Goal: Task Accomplishment & Management: Manage account settings

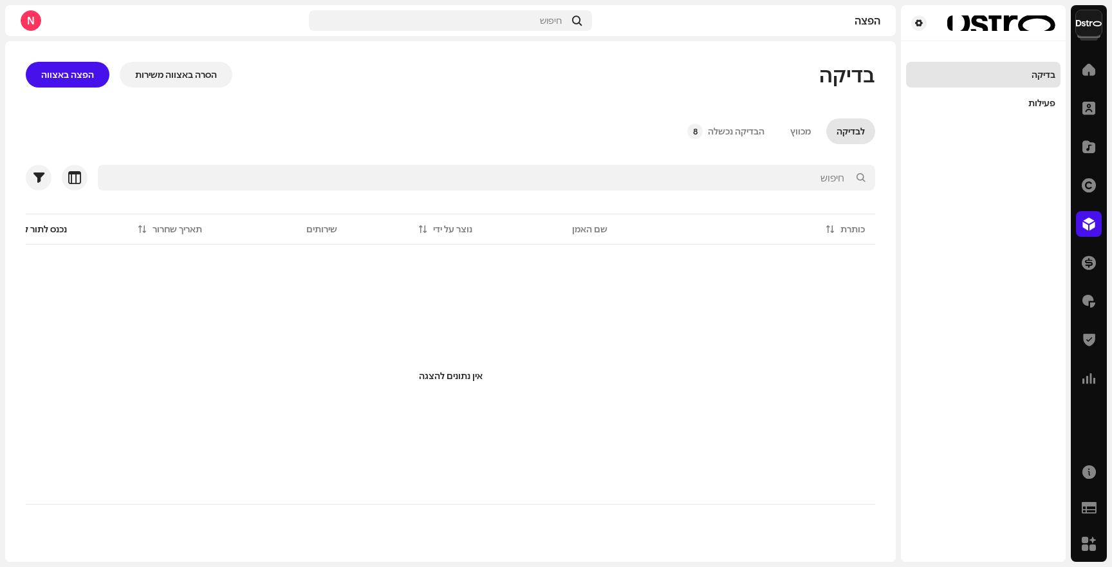
click at [1089, 55] on div "דף הבית" at bounding box center [1089, 69] width 36 height 36
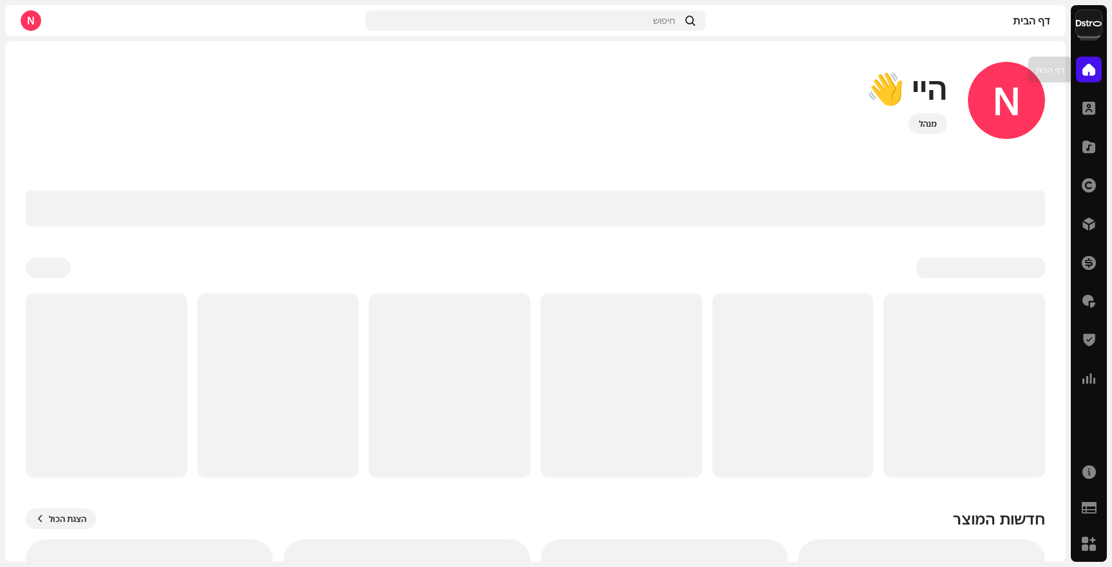
click at [1088, 59] on div at bounding box center [1089, 70] width 26 height 26
click at [1088, 67] on span at bounding box center [1089, 69] width 13 height 10
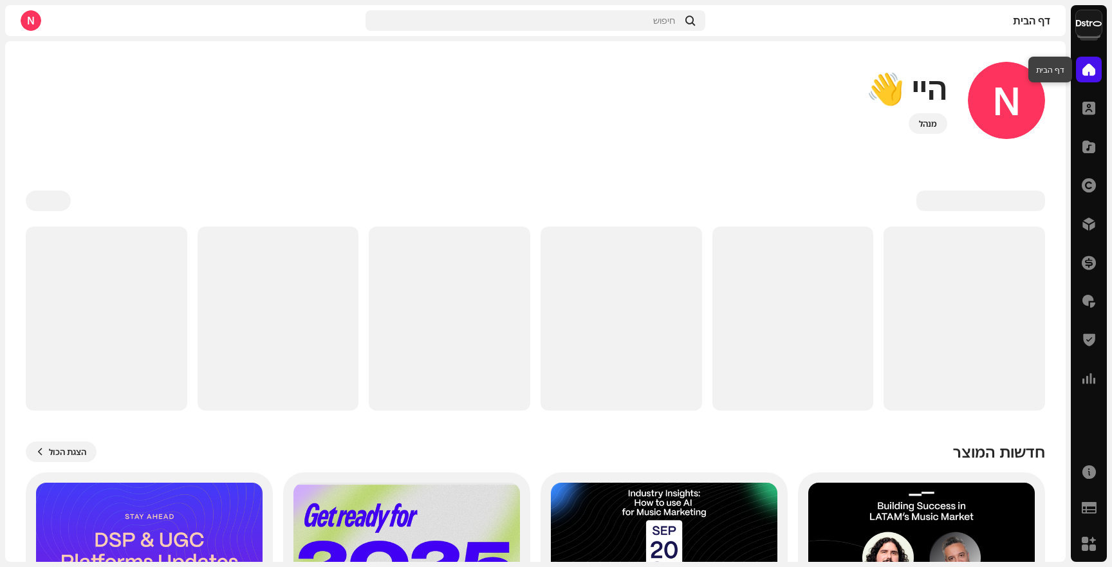
click at [1090, 75] on span at bounding box center [1089, 69] width 13 height 10
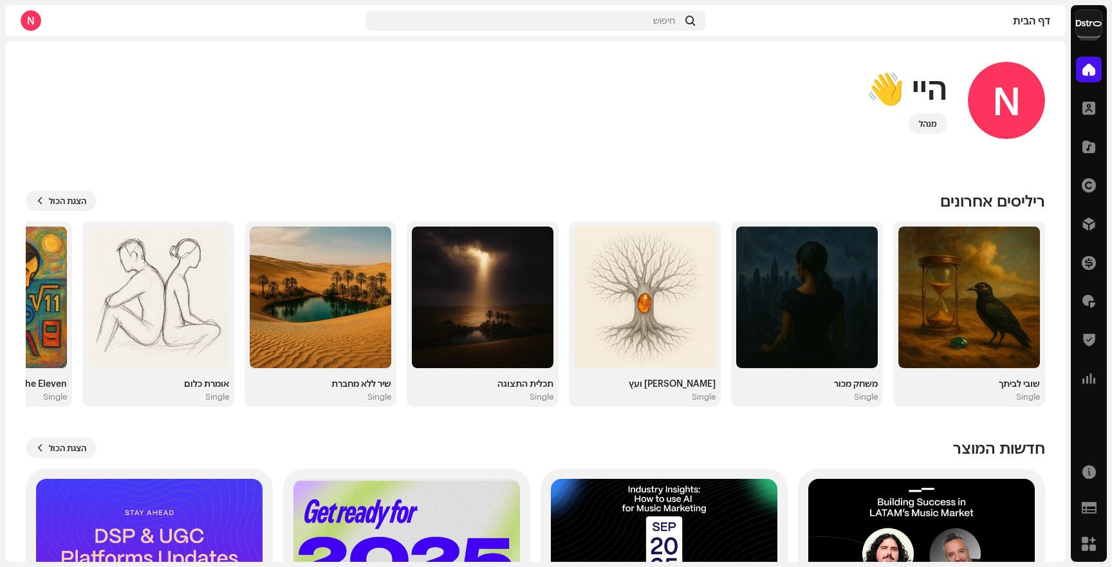
click at [1083, 26] on img at bounding box center [1089, 23] width 26 height 26
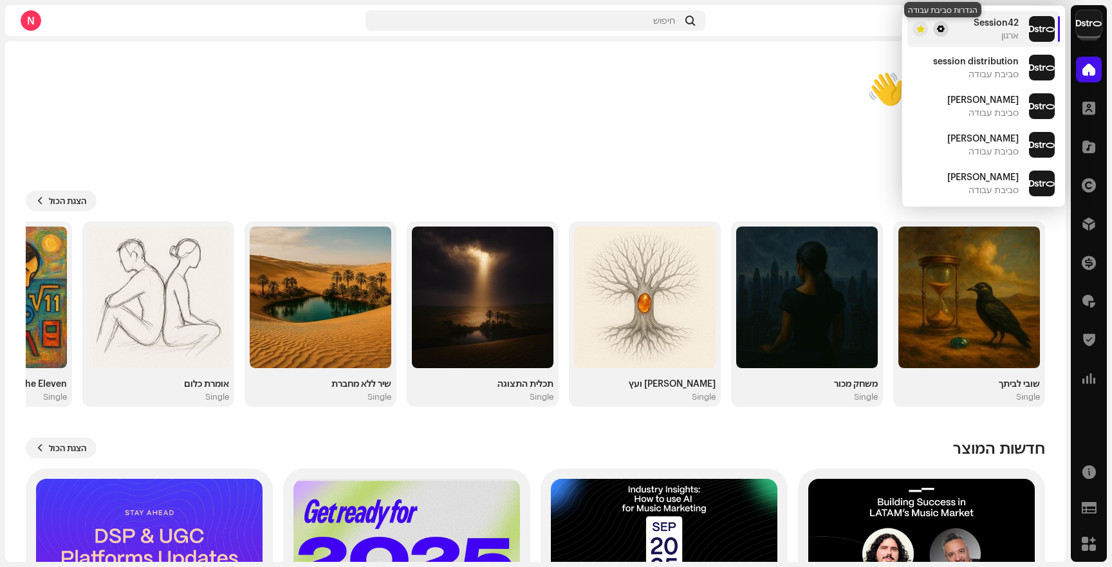
click at [944, 30] on span at bounding box center [941, 29] width 8 height 10
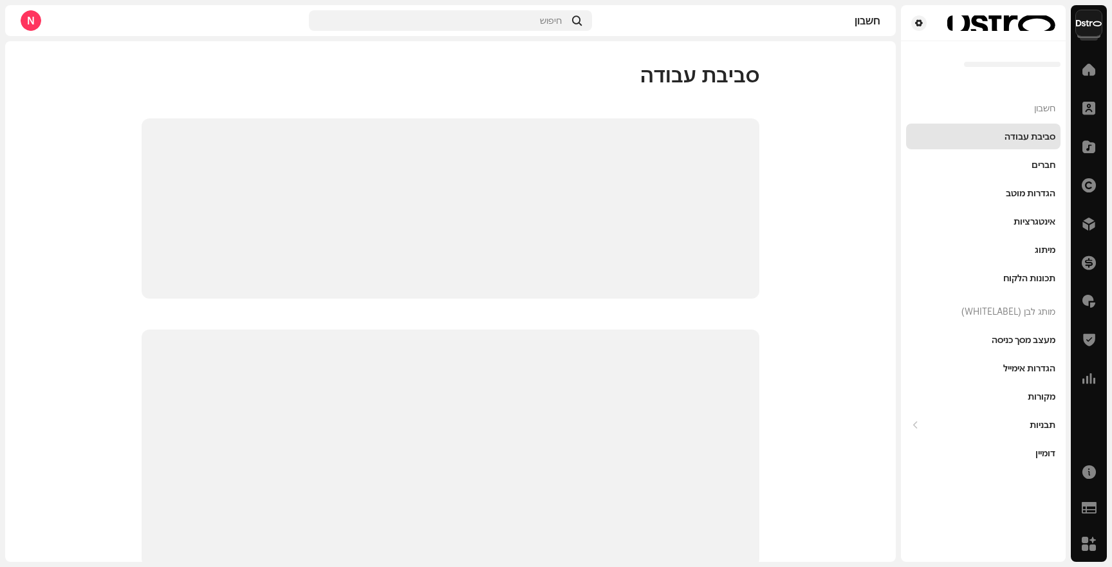
click at [1075, 28] on navigation-account-switch "Session42" at bounding box center [1089, 23] width 36 height 36
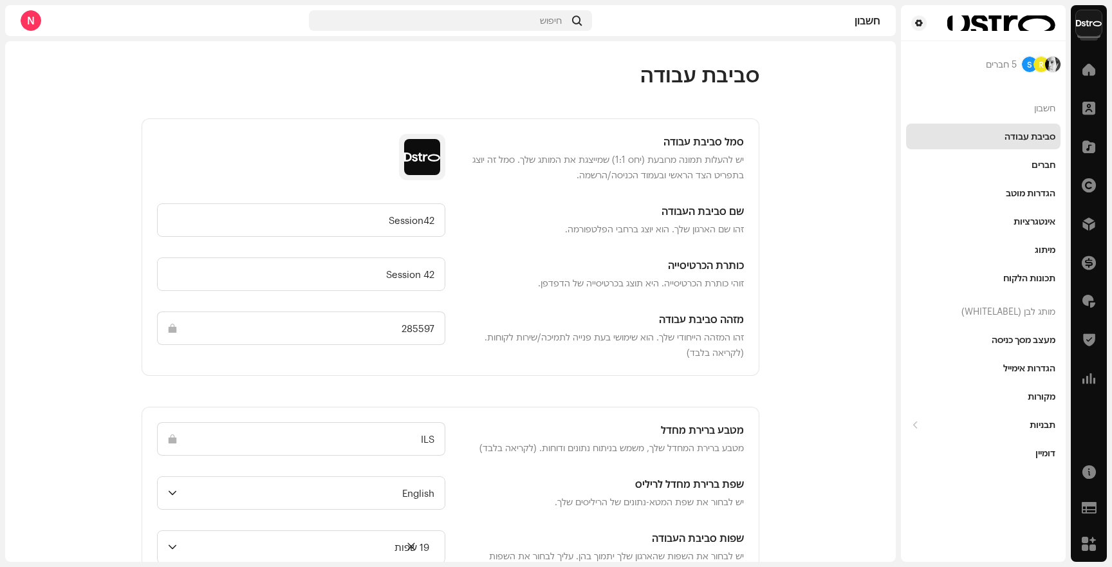
click at [1095, 23] on img at bounding box center [1089, 23] width 26 height 26
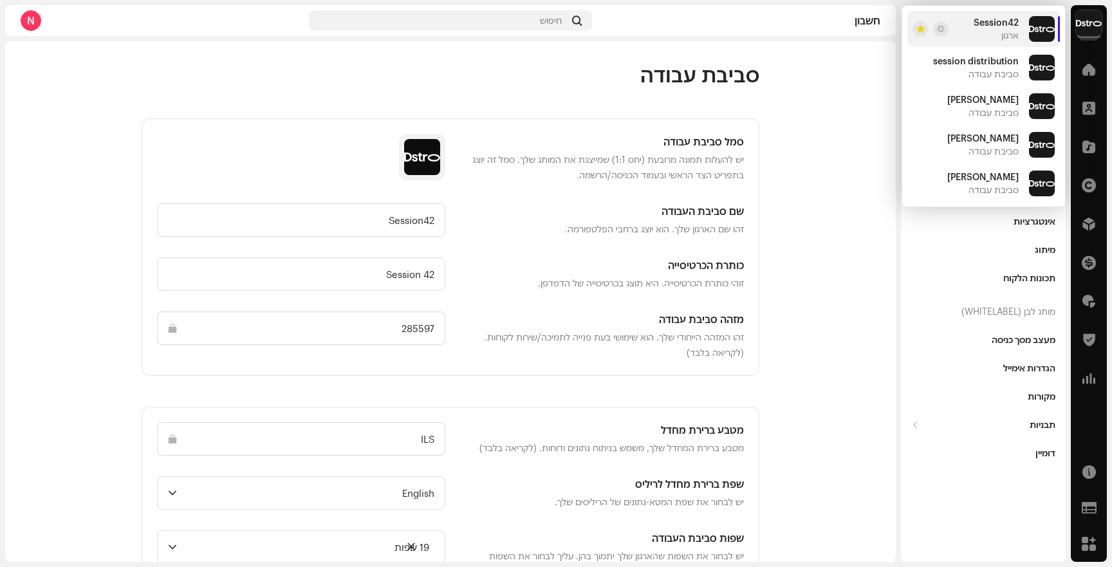
click at [39, 32] on div "חשבון חיפוש N" at bounding box center [450, 20] width 891 height 31
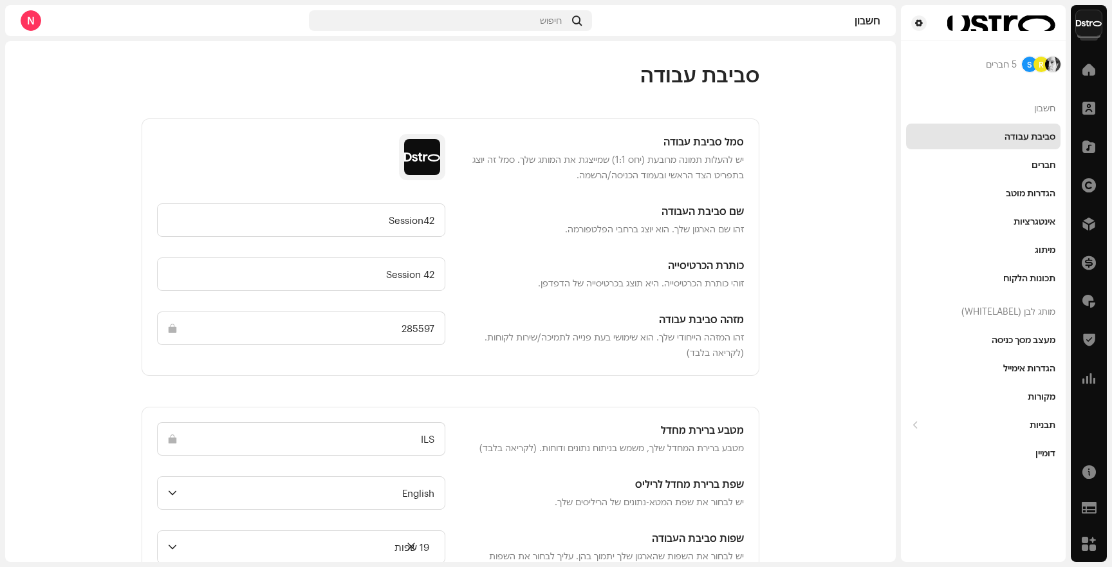
click at [35, 27] on div "N" at bounding box center [31, 20] width 21 height 21
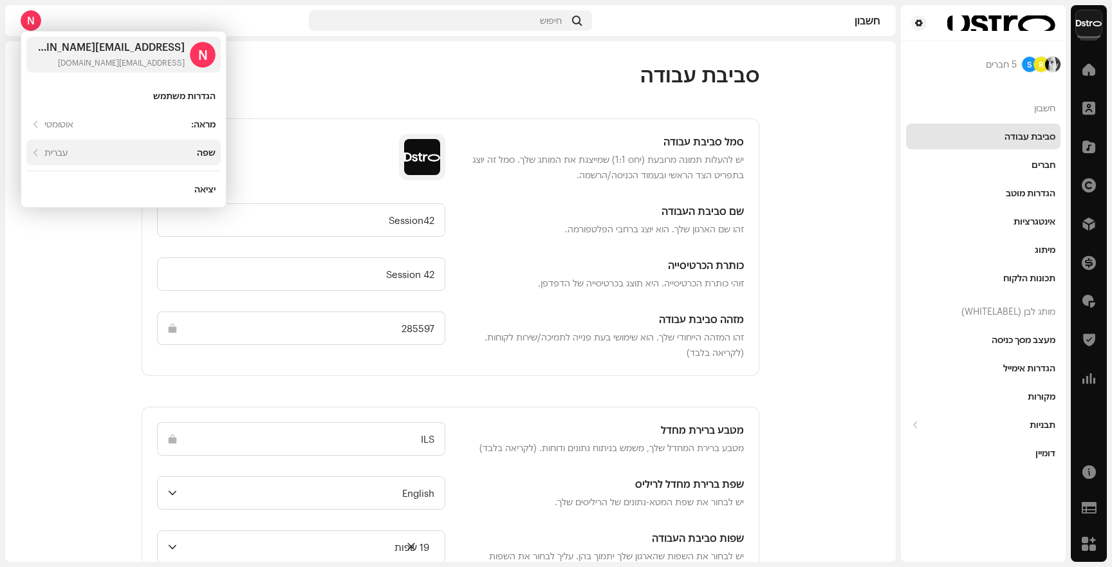
click at [151, 144] on div "שפה עברית" at bounding box center [123, 153] width 194 height 26
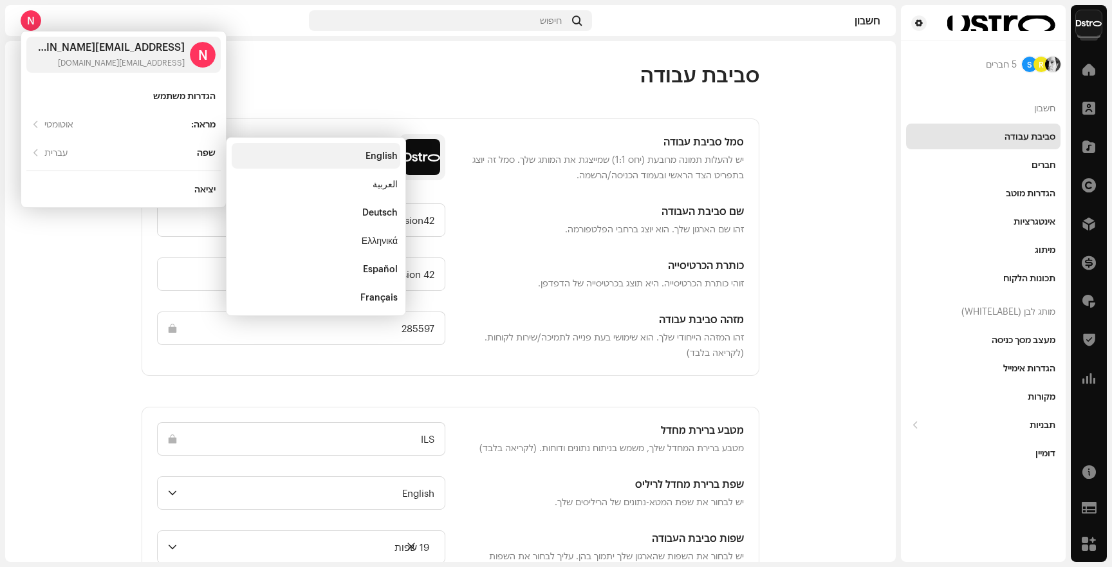
click at [330, 162] on div "English" at bounding box center [316, 156] width 169 height 26
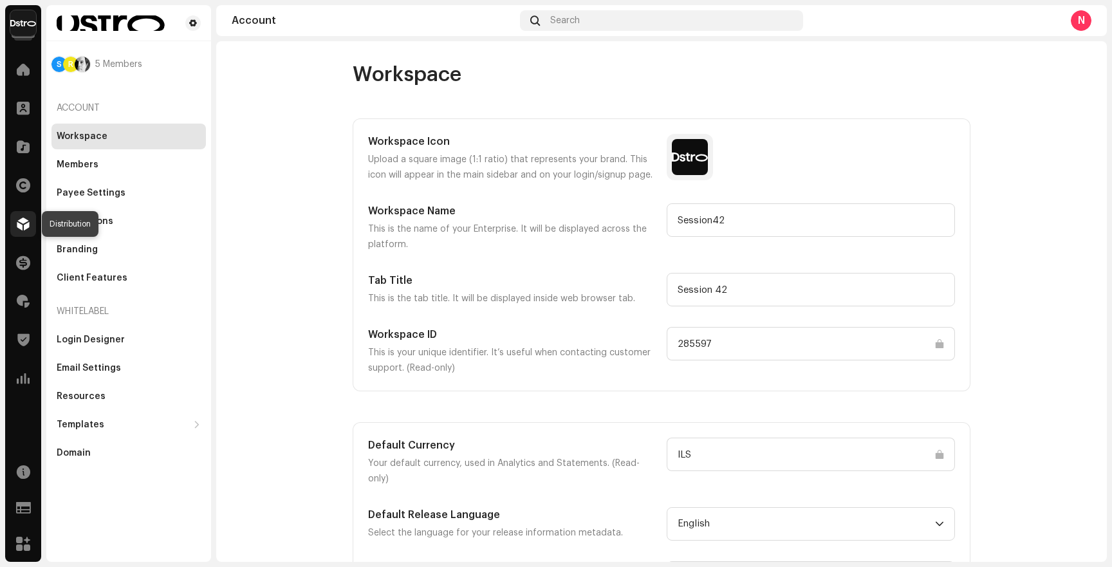
click at [24, 232] on div at bounding box center [23, 224] width 26 height 26
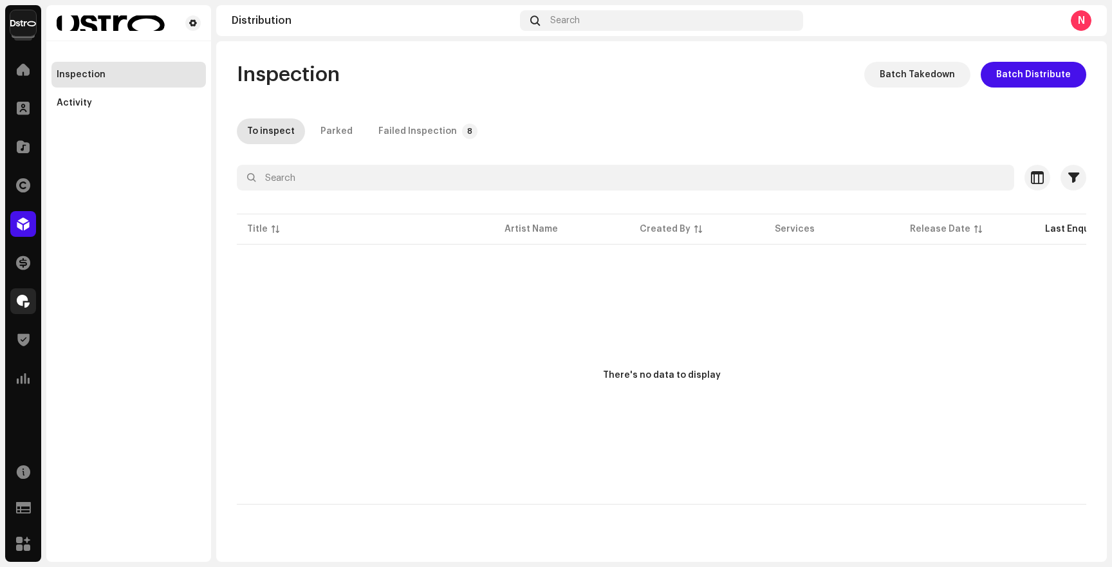
click at [27, 310] on div at bounding box center [23, 301] width 26 height 26
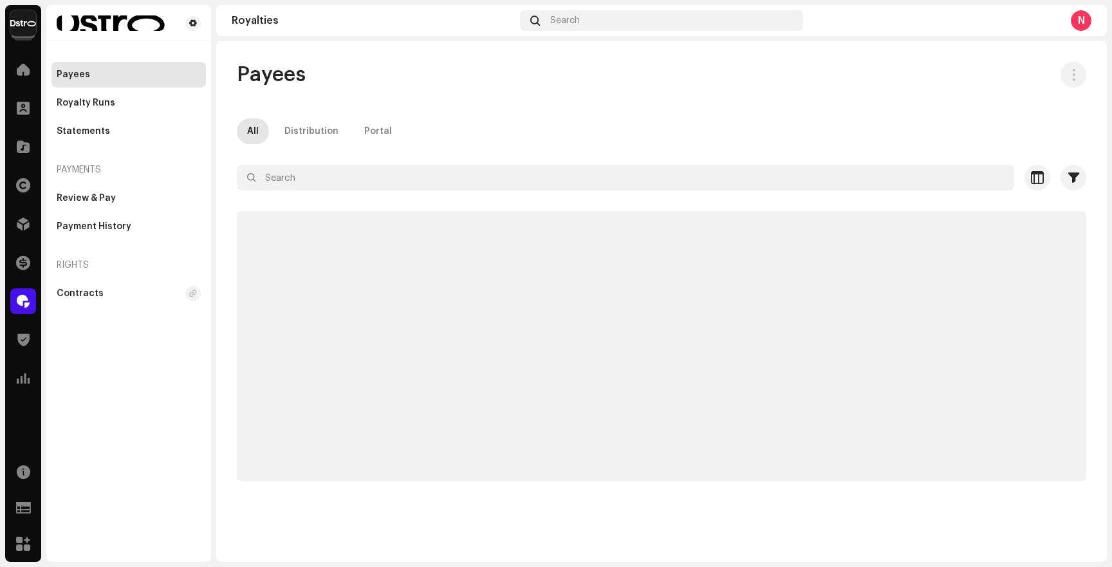
click at [27, 300] on span at bounding box center [23, 301] width 13 height 10
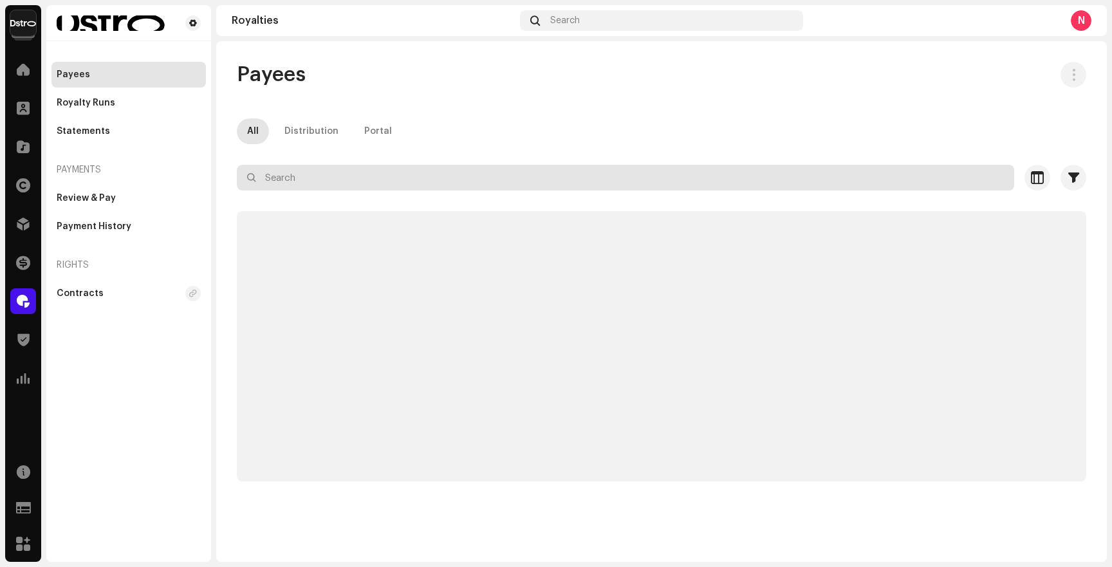
click at [309, 186] on input "text" at bounding box center [626, 178] width 778 height 26
type input "כ"
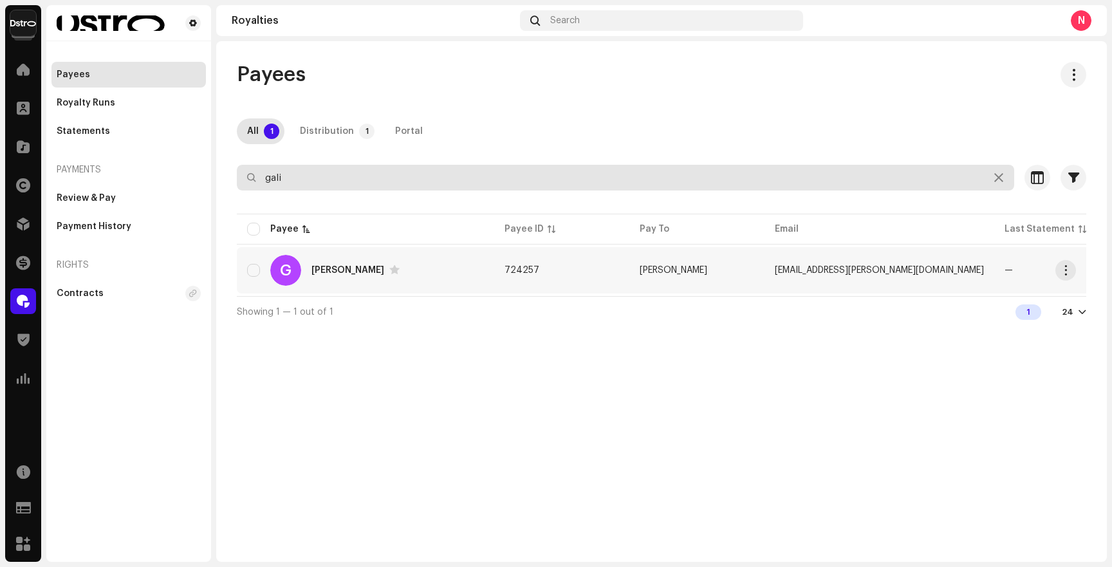
type input "gali"
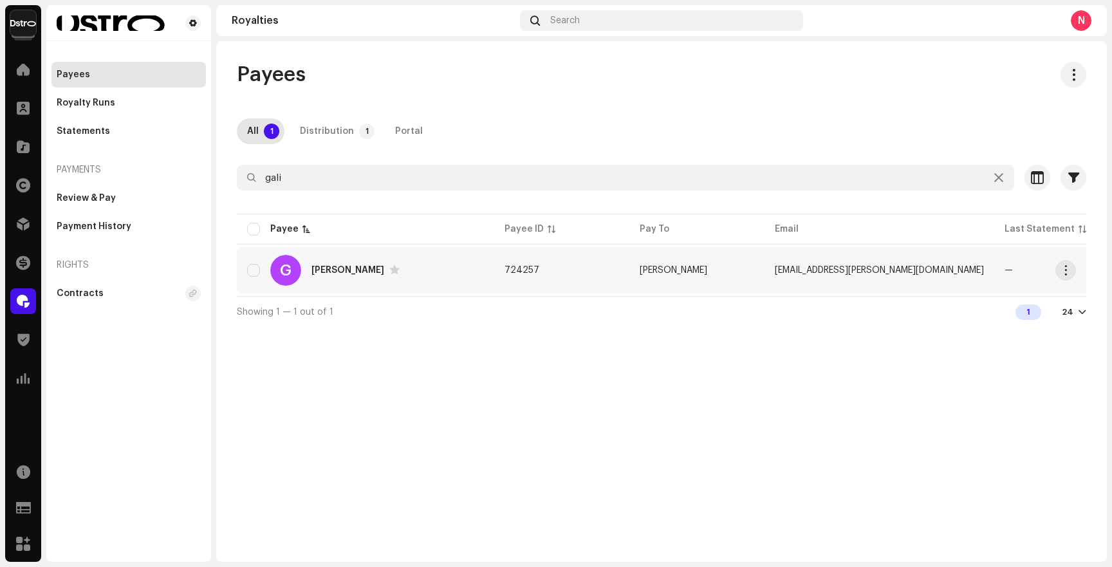
click at [449, 280] on div "G Gali Sadeh" at bounding box center [365, 270] width 237 height 31
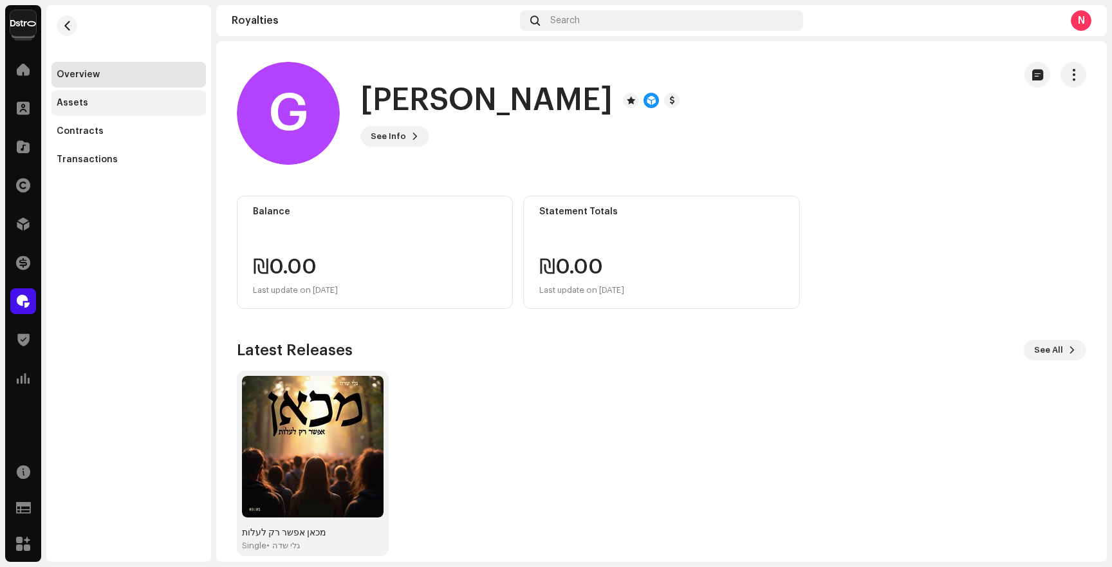
click at [91, 102] on div "Assets" at bounding box center [129, 103] width 144 height 10
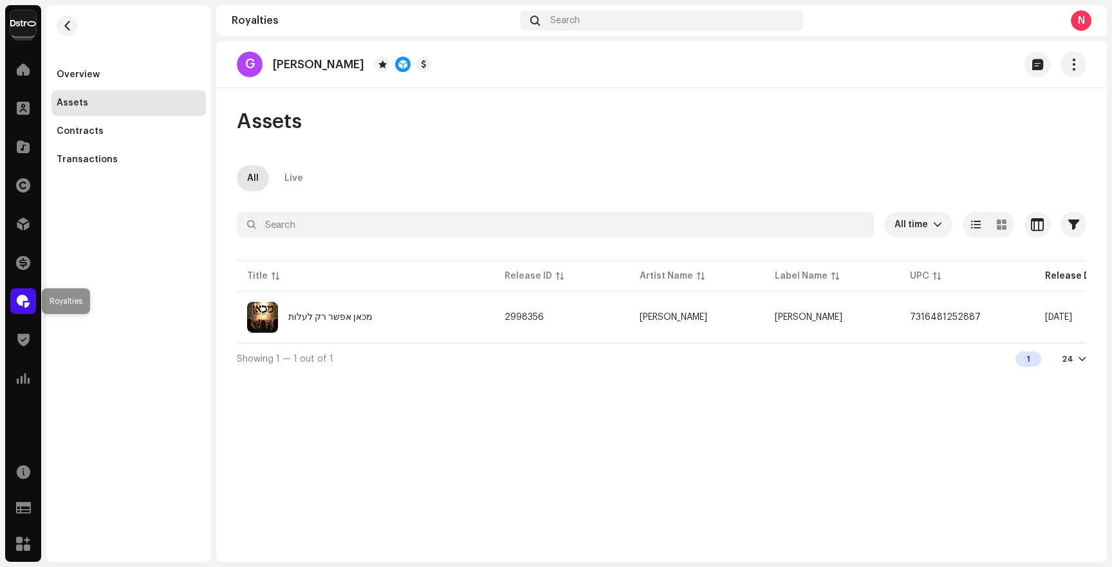
click at [28, 300] on span at bounding box center [23, 301] width 13 height 10
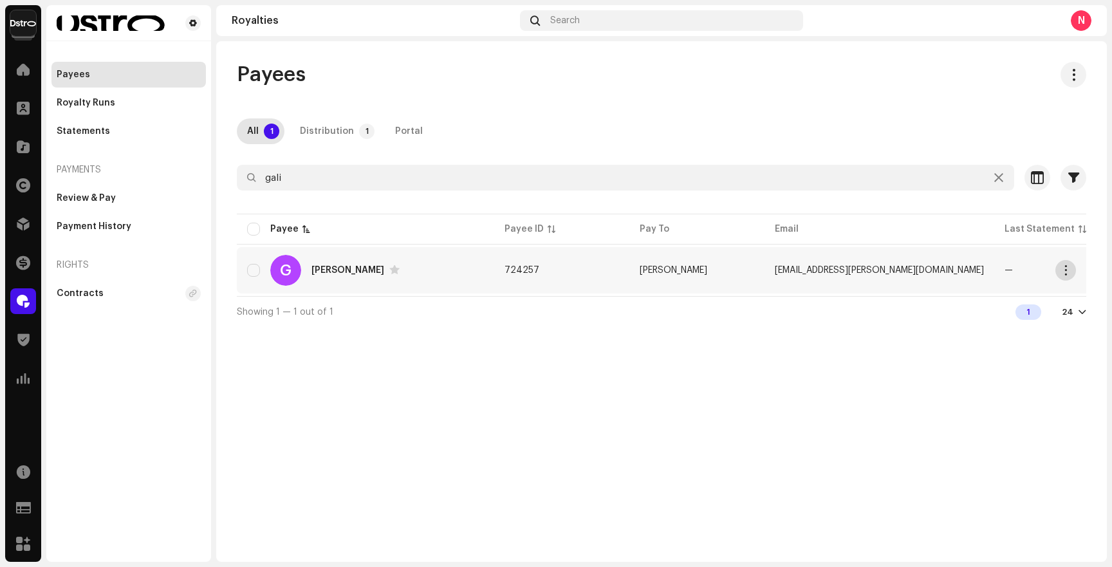
click at [1065, 266] on span "button" at bounding box center [1066, 270] width 10 height 10
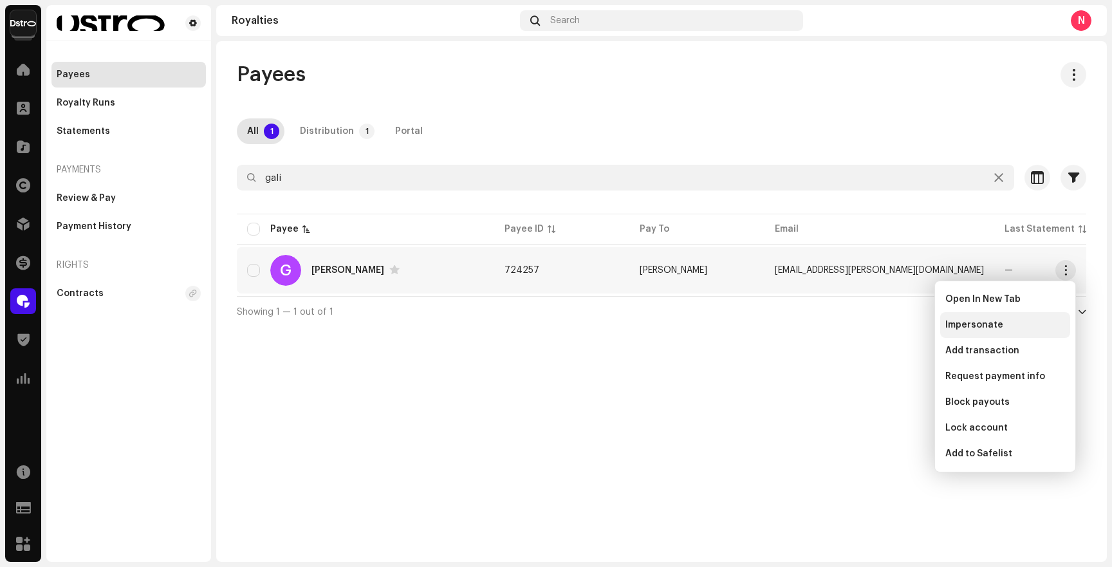
click at [1016, 320] on div "Impersonate" at bounding box center [1006, 325] width 120 height 10
